Goal: Find contact information: Find contact information

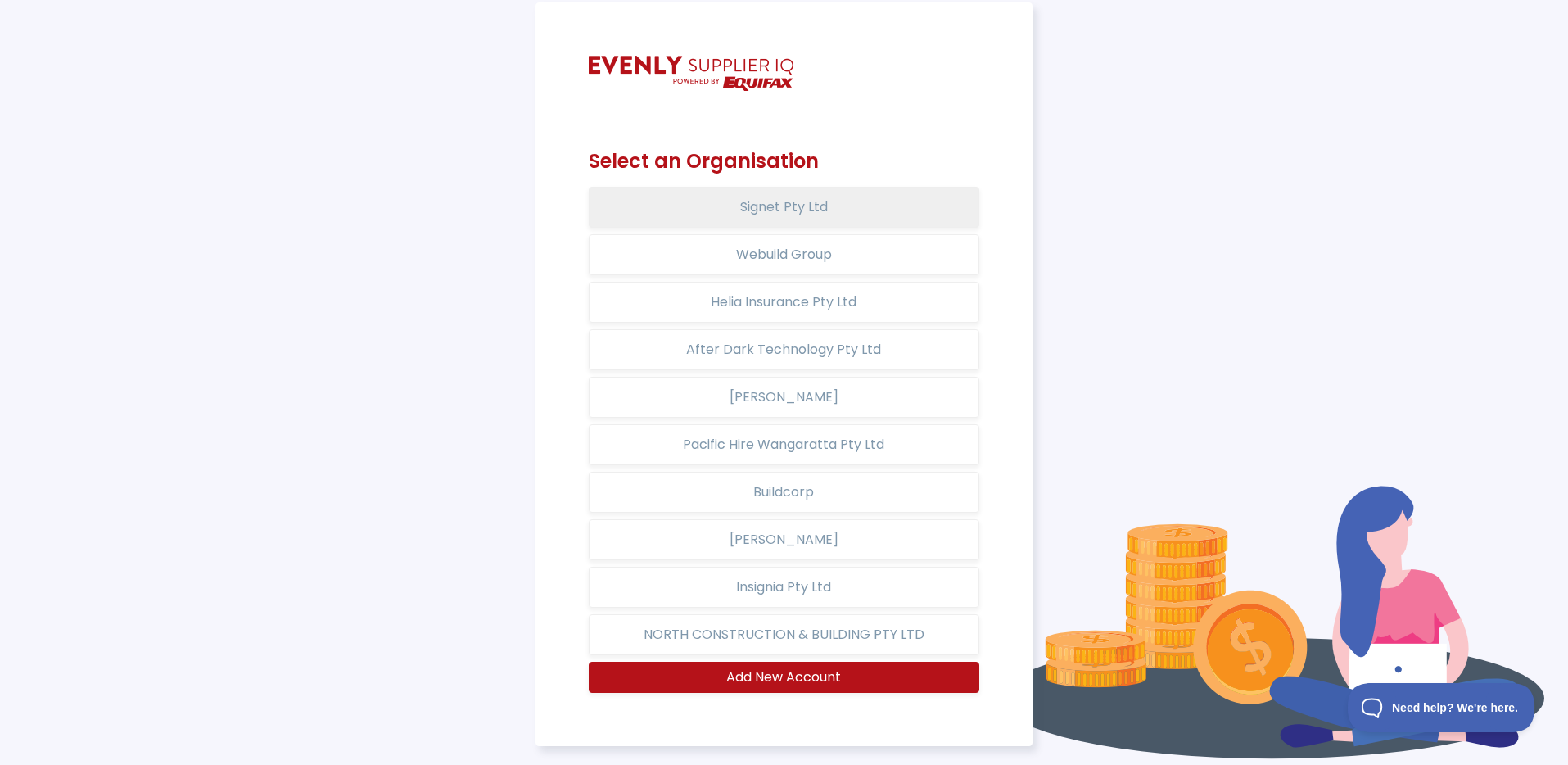
click at [845, 207] on button "Signet Pty Ltd" at bounding box center [784, 207] width 390 height 41
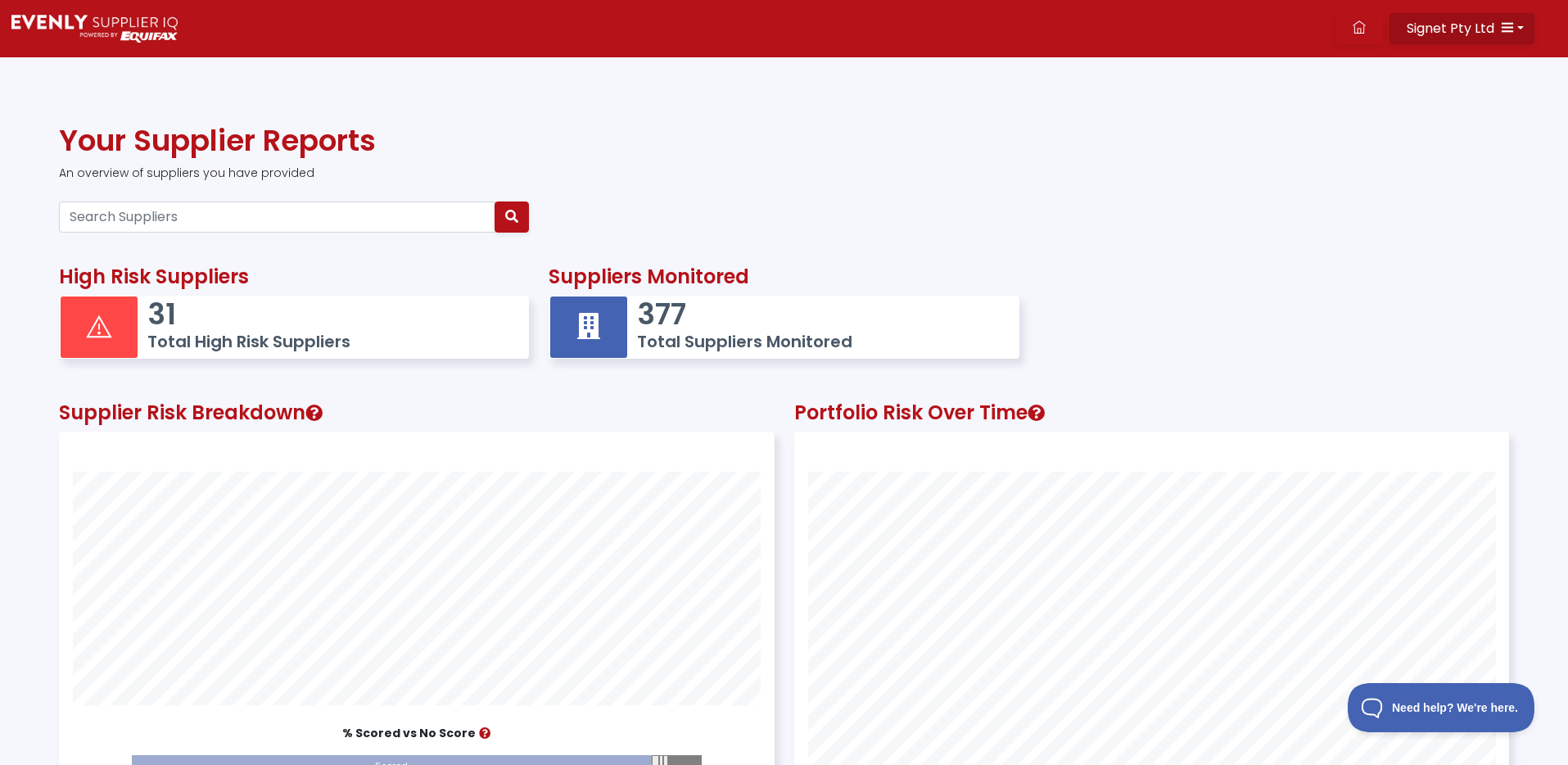
scroll to position [1, 0]
click at [1514, 19] on button "Signet Pty Ltd" at bounding box center [1461, 29] width 145 height 31
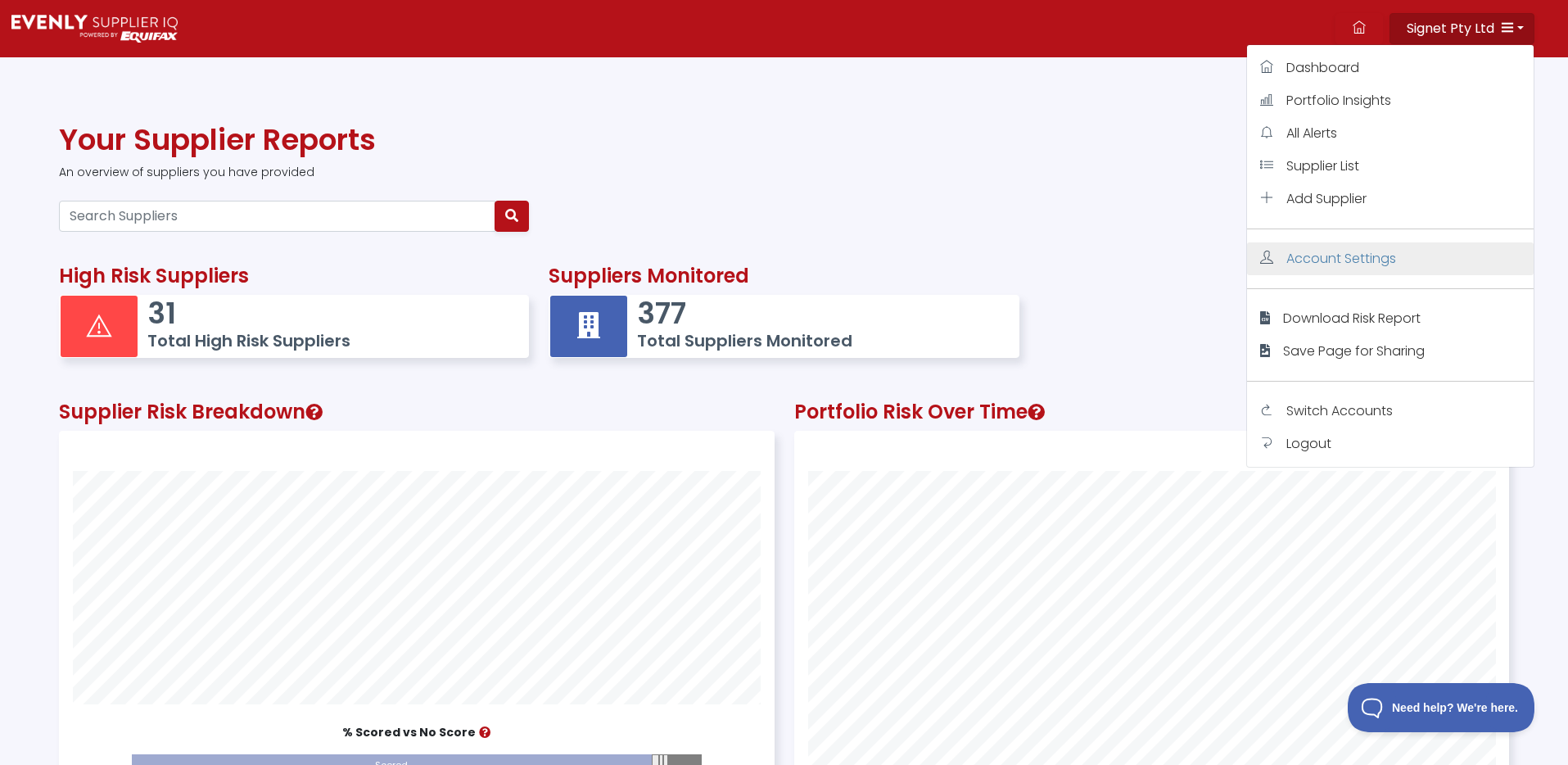
click at [1352, 264] on span "Account Settings" at bounding box center [1341, 258] width 109 height 19
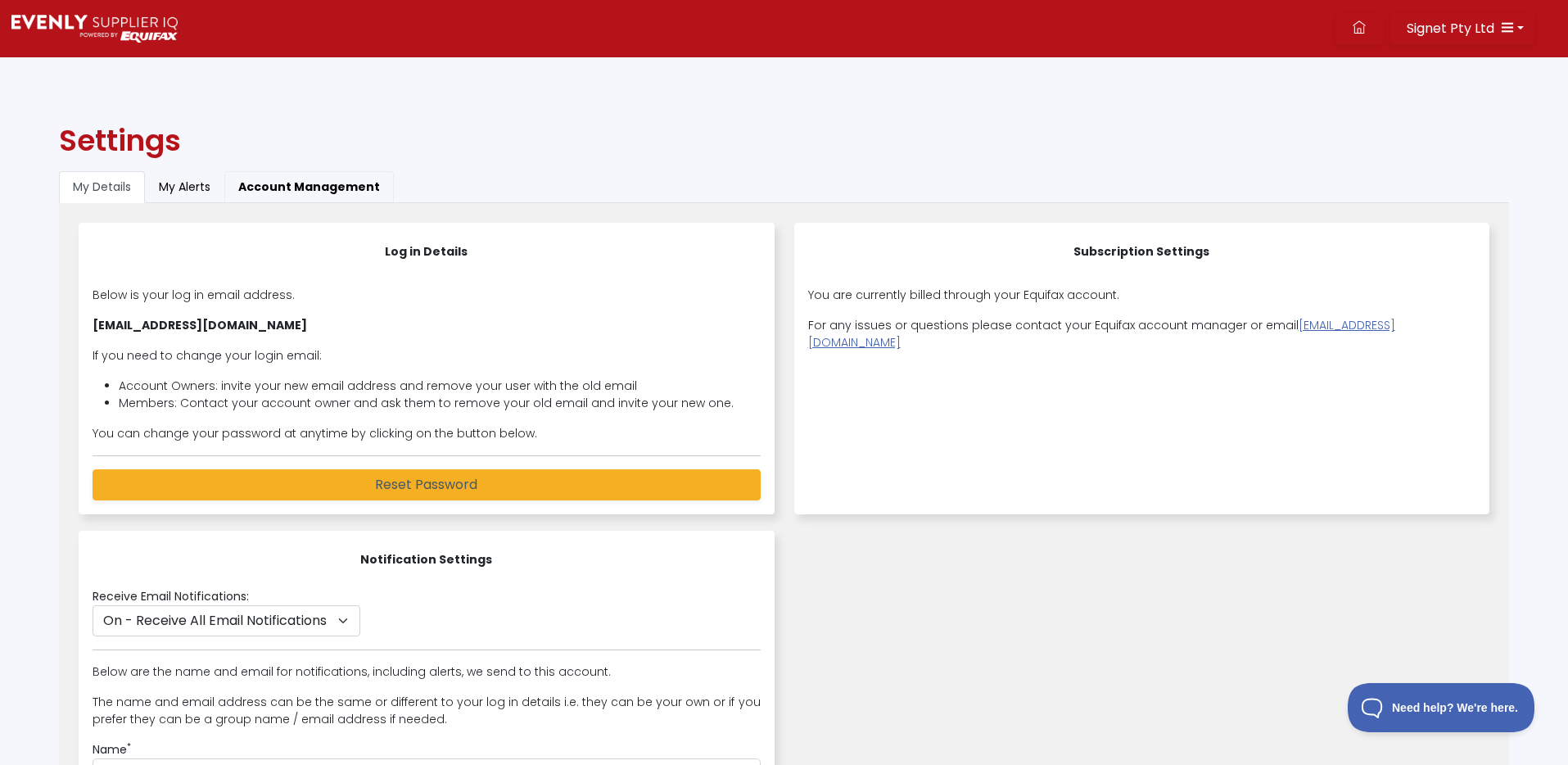
click at [335, 180] on button "Account Management" at bounding box center [309, 188] width 170 height 32
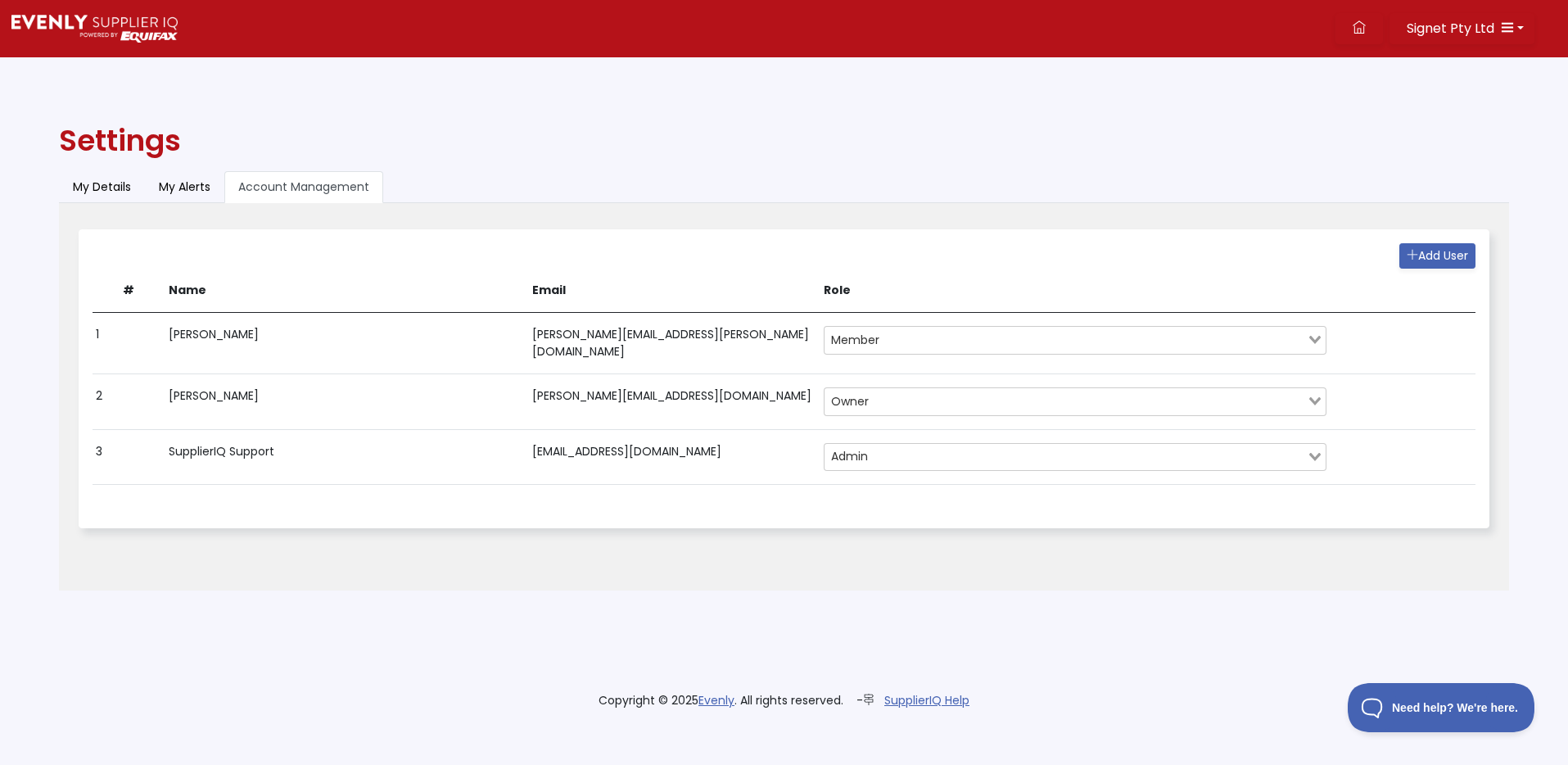
click at [1256, 456] on input "Search for option" at bounding box center [1090, 457] width 432 height 20
click at [1394, 446] on td at bounding box center [1403, 456] width 145 height 55
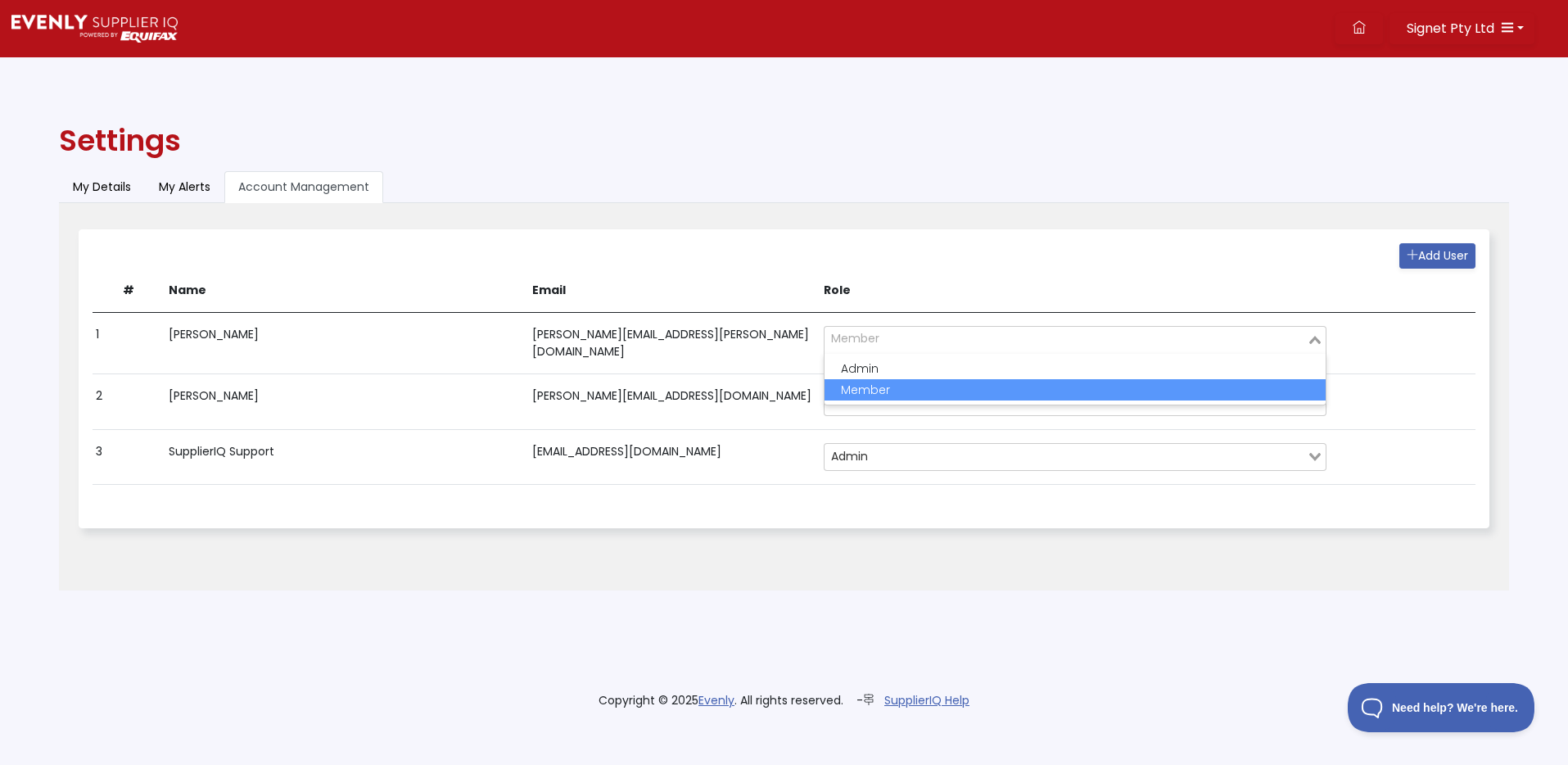
click at [931, 336] on input "Search for option" at bounding box center [1066, 340] width 479 height 20
click at [964, 239] on div "Add User # Name Email Role 1 [PERSON_NAME] [PERSON_NAME][EMAIL_ADDRESS][PERSON_…" at bounding box center [784, 378] width 1409 height 297
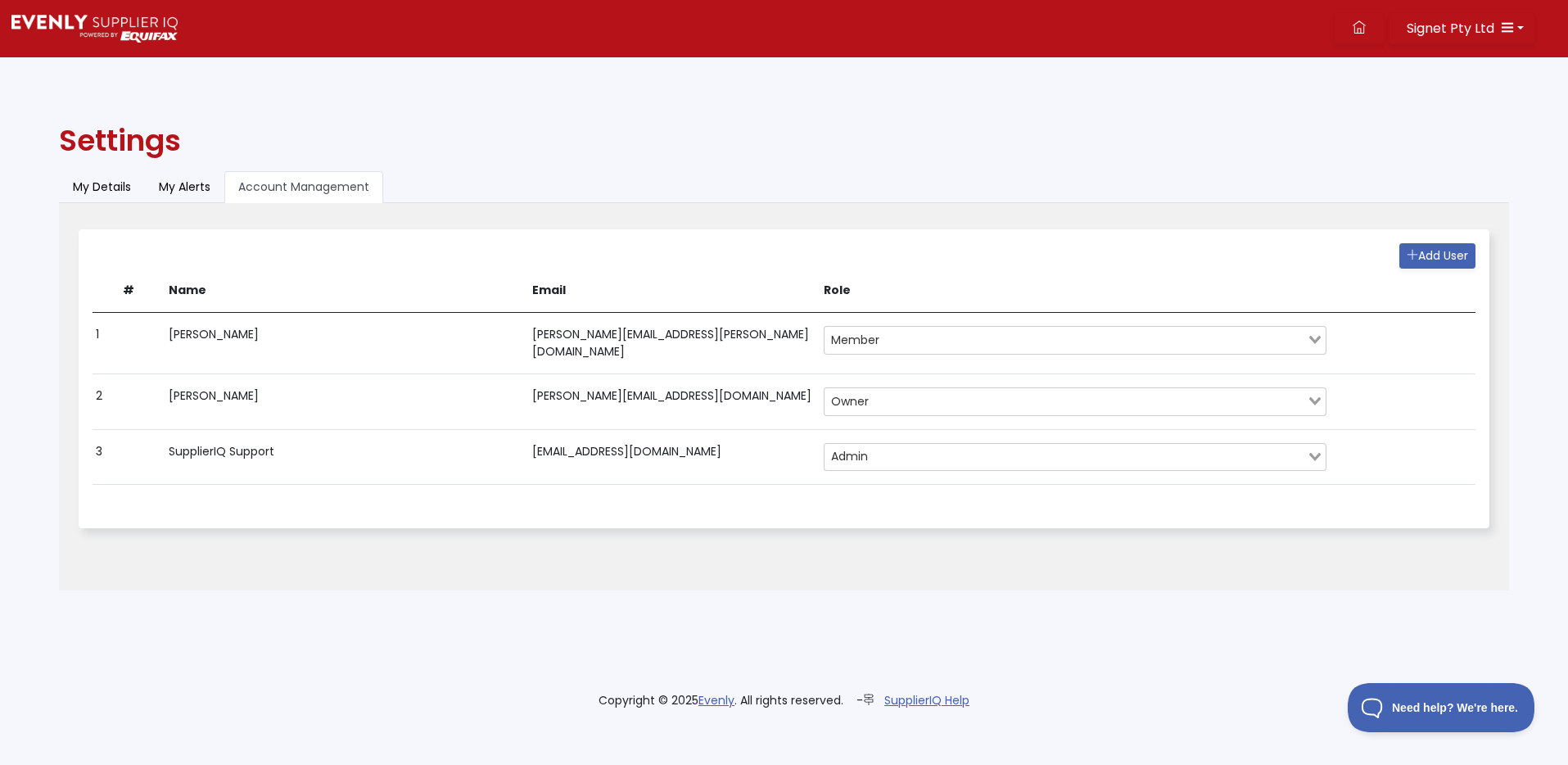
drag, startPoint x: 522, startPoint y: 374, endPoint x: 156, endPoint y: 339, distance: 367.7
click at [156, 338] on tbody "1 [PERSON_NAME] [PERSON_NAME][EMAIL_ADDRESS][PERSON_NAME][DOMAIN_NAME] Member L…" at bounding box center [784, 400] width 1383 height 172
copy tbody "[PERSON_NAME] [PERSON_NAME][EMAIL_ADDRESS][PERSON_NAME][DOMAIN_NAME] Member Loa…"
drag, startPoint x: 716, startPoint y: 441, endPoint x: 744, endPoint y: 444, distance: 28.2
click at [717, 441] on td "[EMAIL_ADDRESS][DOMAIN_NAME]" at bounding box center [674, 456] width 292 height 55
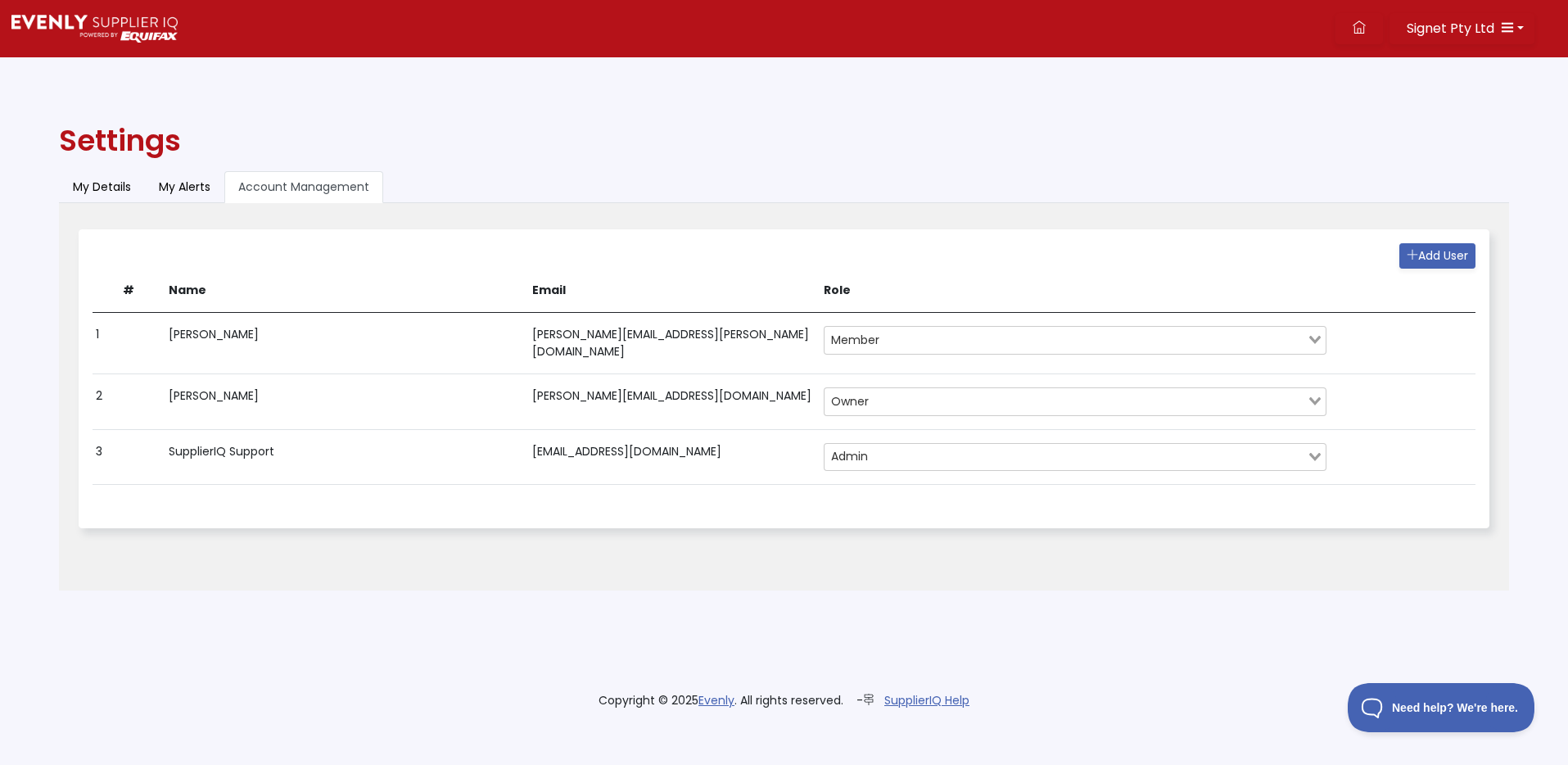
drag, startPoint x: 738, startPoint y: 445, endPoint x: 533, endPoint y: 449, distance: 205.0
click at [533, 449] on td "[EMAIL_ADDRESS][DOMAIN_NAME]" at bounding box center [674, 456] width 292 height 55
copy td "[EMAIL_ADDRESS][DOMAIN_NAME]"
